Goal: Task Accomplishment & Management: Manage account settings

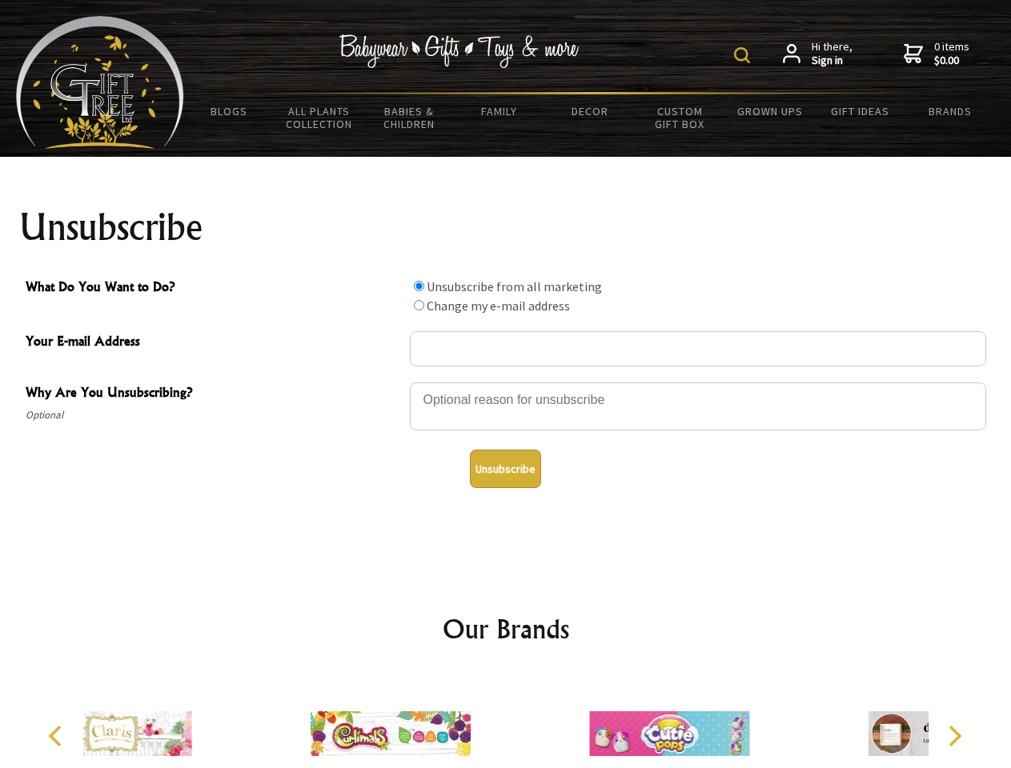
click at [744, 55] on img at bounding box center [742, 55] width 16 height 16
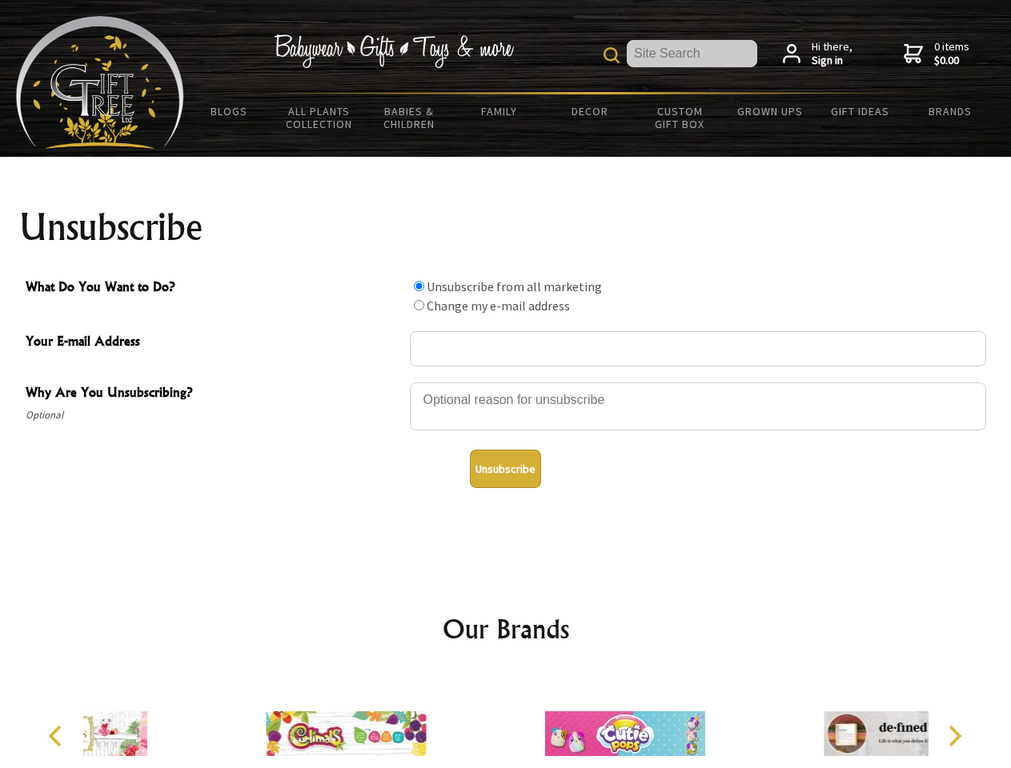
click at [506, 382] on div at bounding box center [698, 409] width 576 height 56
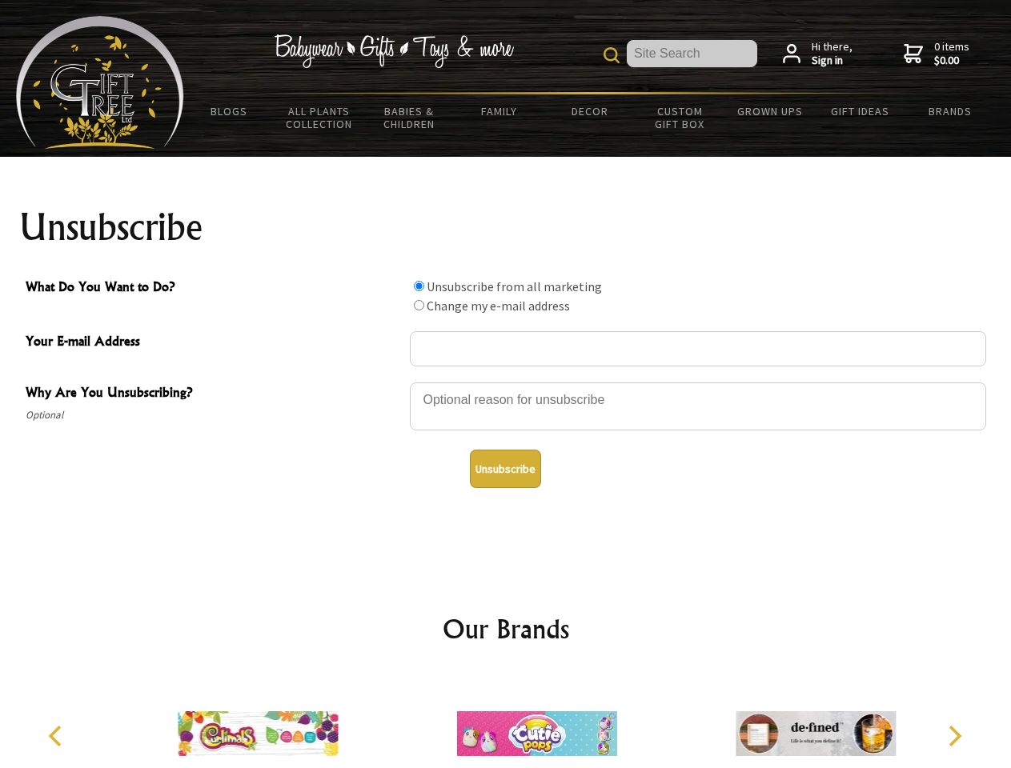
click at [419, 286] on input "What Do You Want to Do?" at bounding box center [419, 286] width 10 height 10
click at [419, 305] on input "What Do You Want to Do?" at bounding box center [419, 305] width 10 height 10
radio input "true"
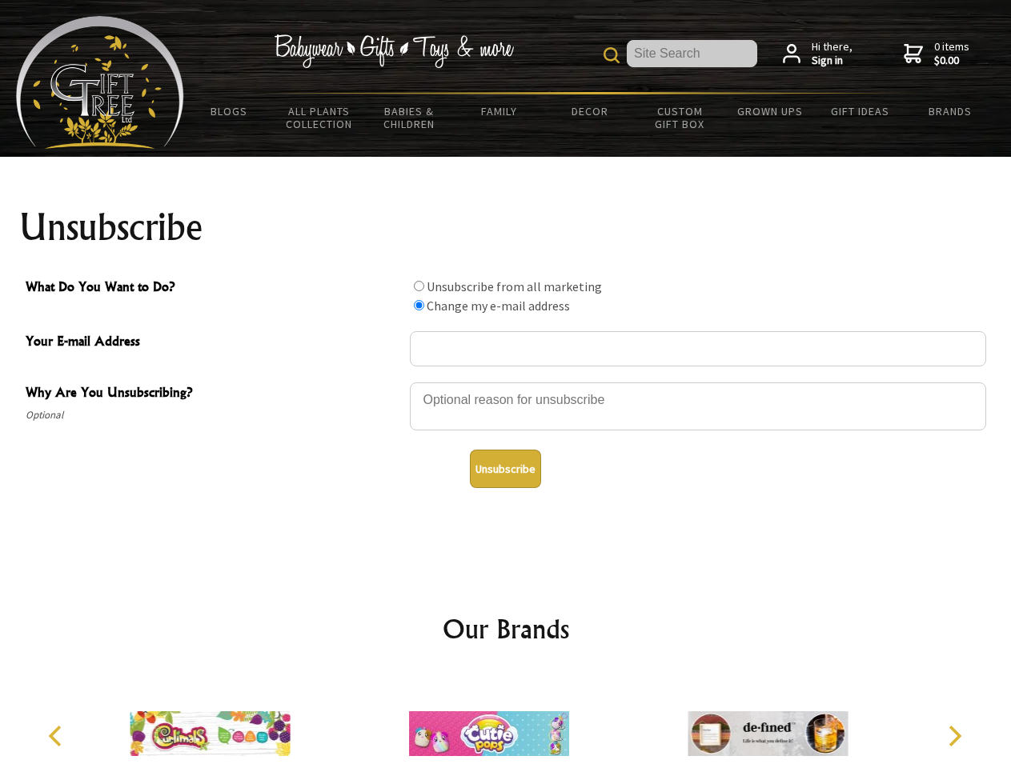
click at [505, 469] on button "Unsubscribe" at bounding box center [505, 469] width 71 height 38
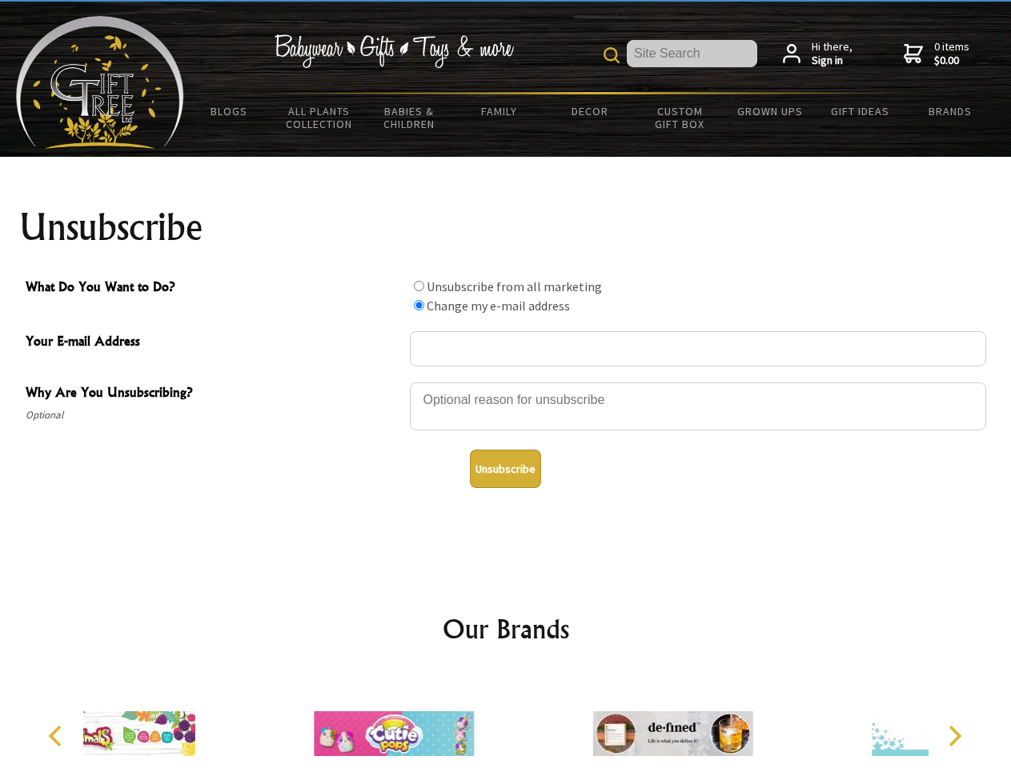
click at [533, 721] on div at bounding box center [672, 736] width 279 height 125
click at [58, 736] on icon "Previous" at bounding box center [56, 736] width 21 height 21
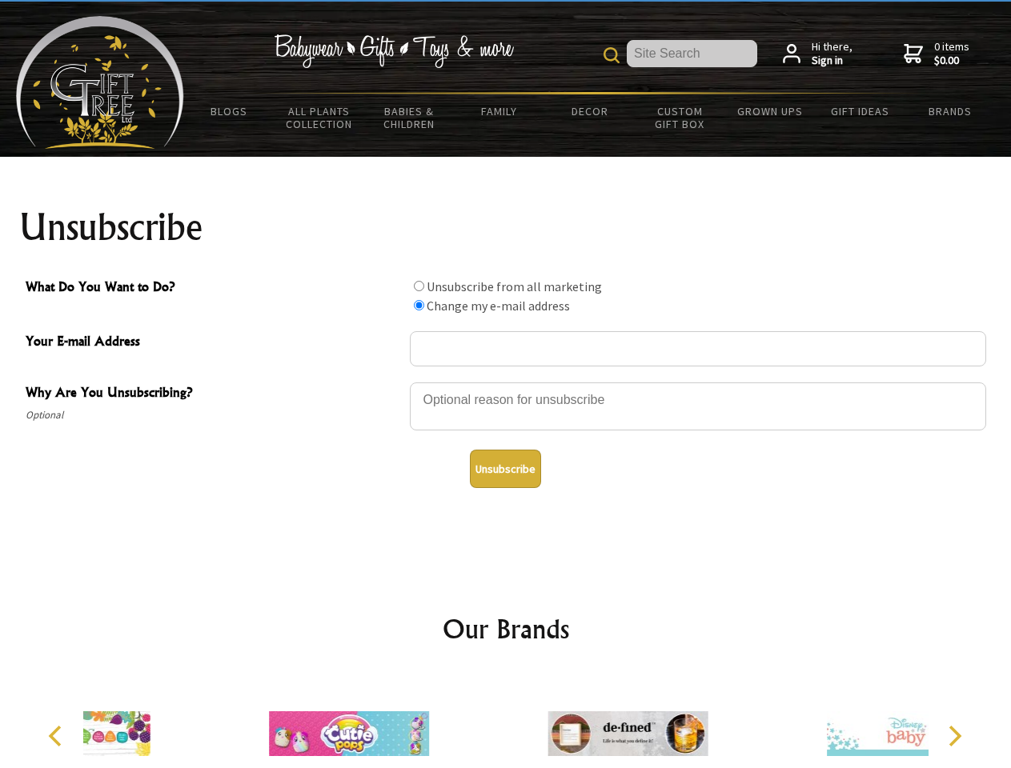
click at [954, 736] on icon "Next" at bounding box center [953, 736] width 21 height 21
